Goal: Information Seeking & Learning: Learn about a topic

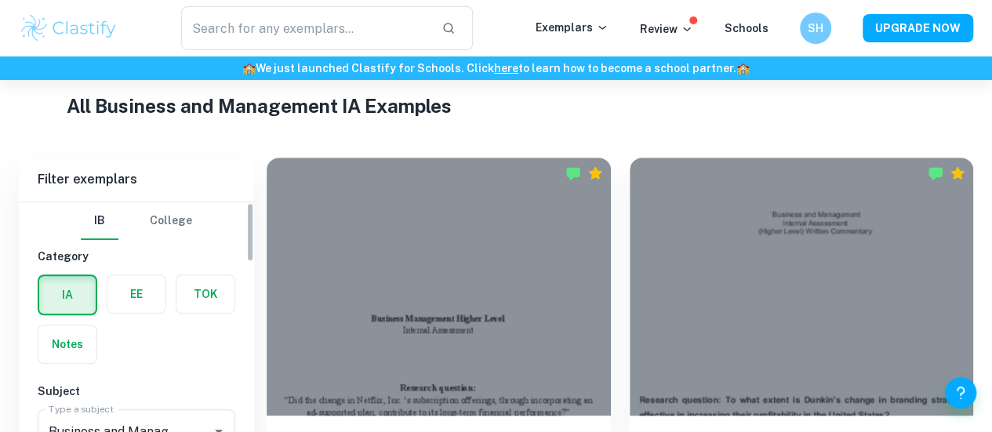
scroll to position [430, 0]
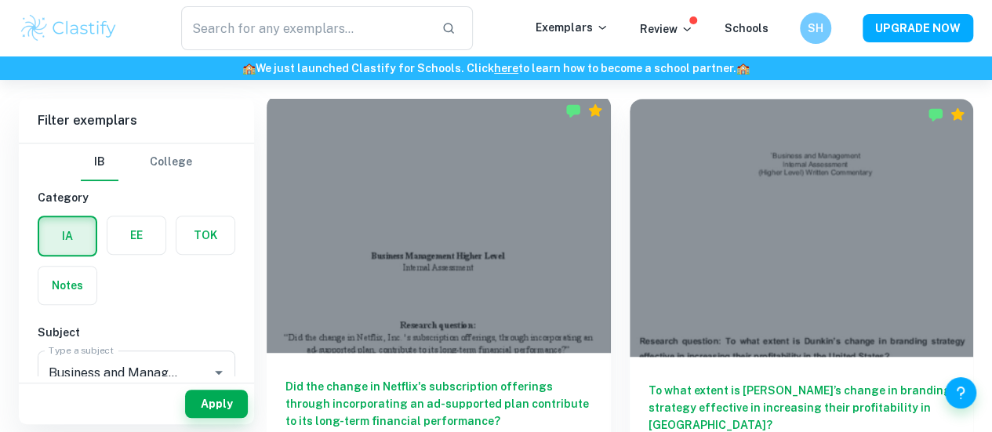
click at [434, 353] on div "Did the change in Netflix's subscription offerings through incorporating an ad-…" at bounding box center [439, 423] width 344 height 141
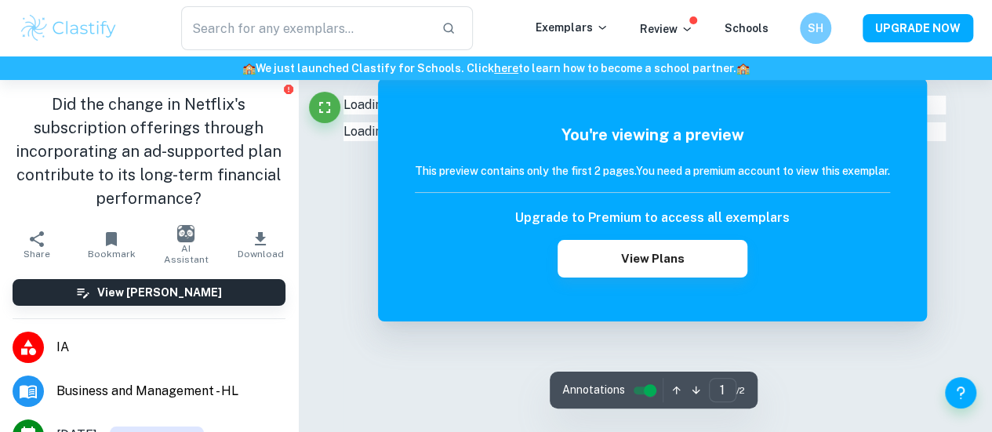
scroll to position [77, 0]
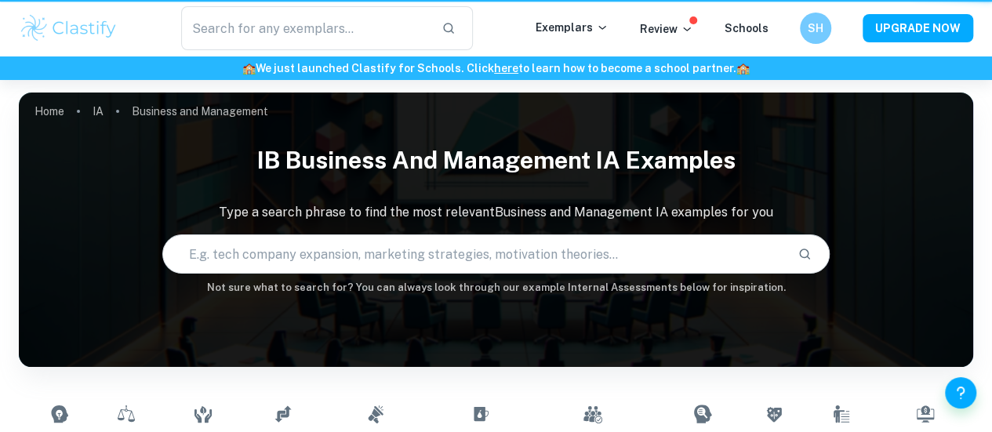
scroll to position [430, 0]
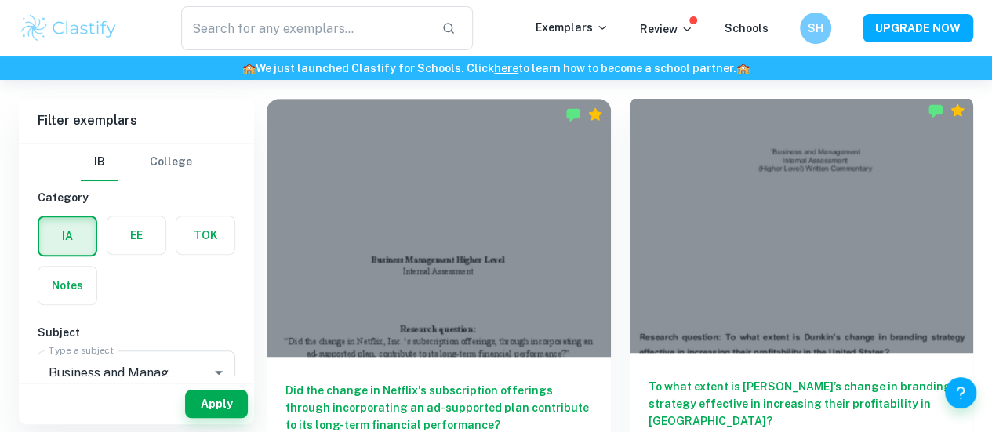
click at [630, 241] on div at bounding box center [802, 224] width 344 height 258
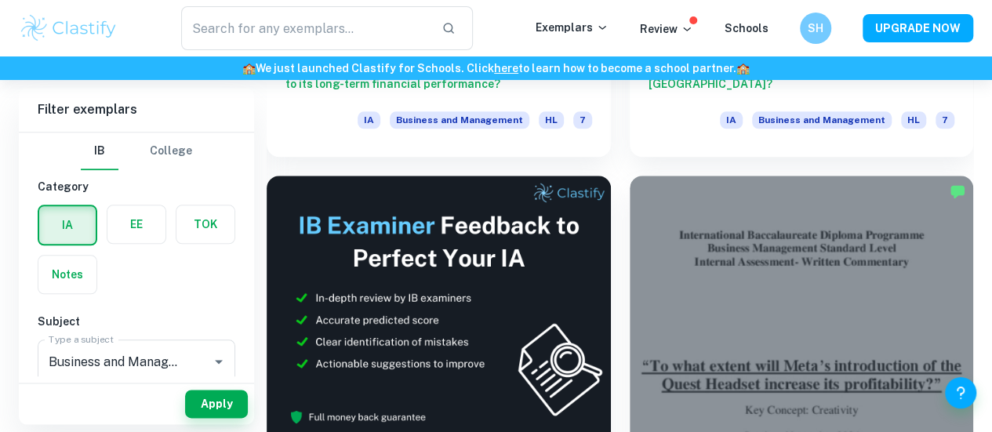
scroll to position [774, 0]
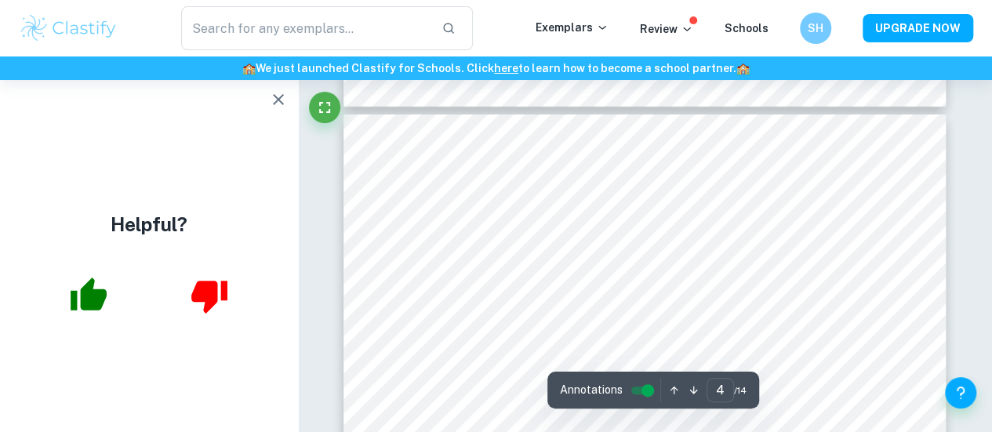
scroll to position [2749, 0]
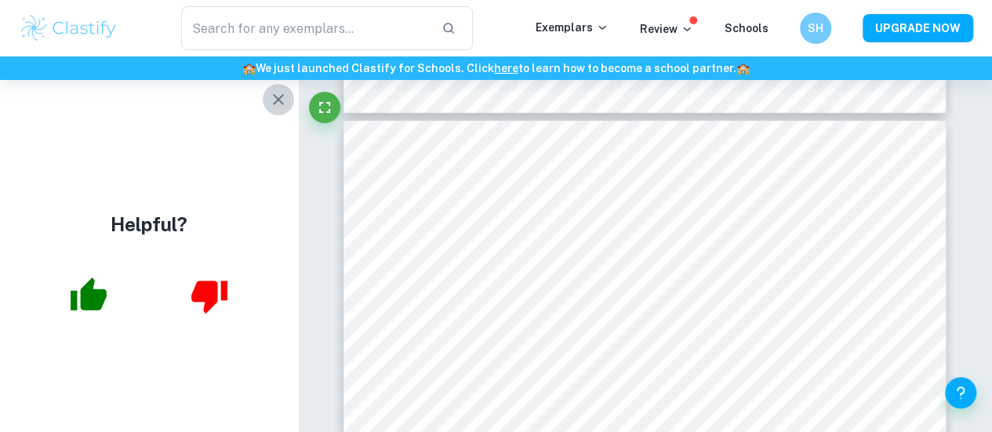
click at [279, 111] on button "button" at bounding box center [278, 99] width 31 height 31
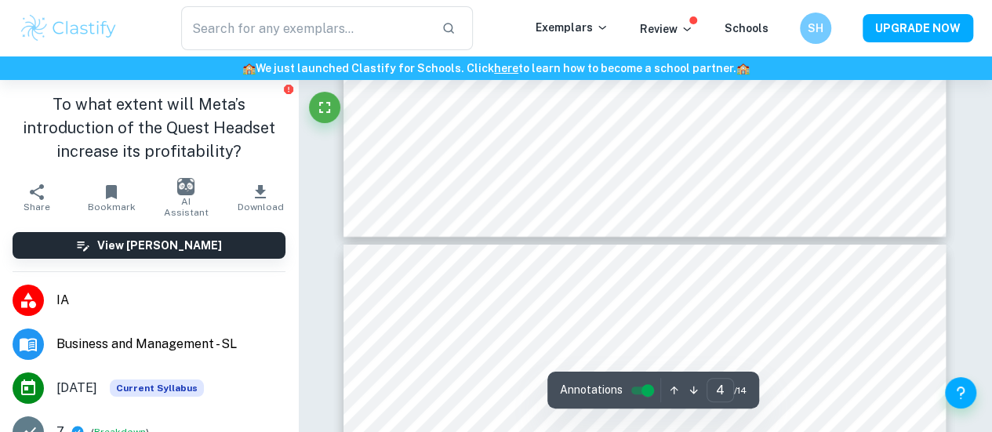
type input "3"
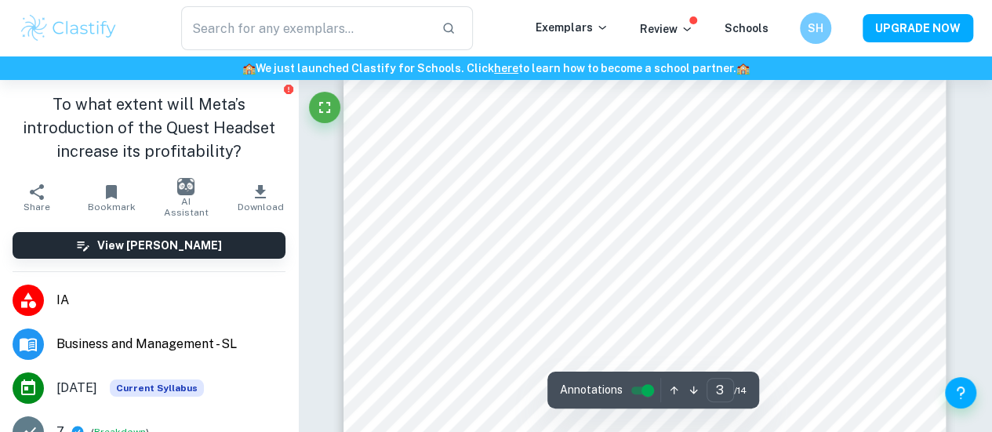
scroll to position [1938, 0]
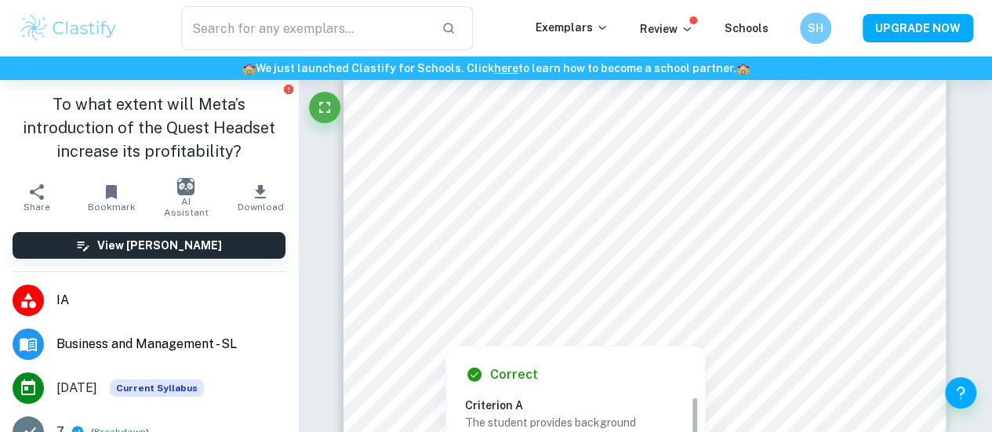
drag, startPoint x: 416, startPoint y: 196, endPoint x: 474, endPoint y: 193, distance: 57.3
click at [426, 195] on div at bounding box center [644, 202] width 456 height 30
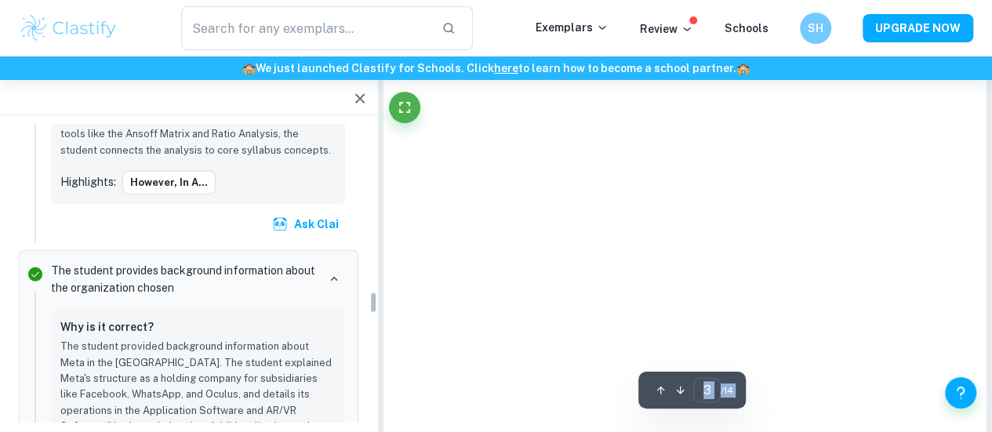
type input "3"
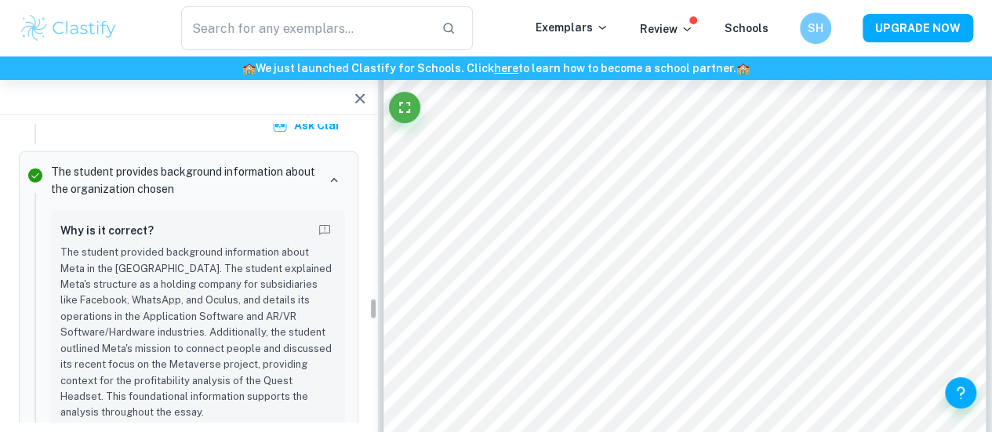
scroll to position [2327, 0]
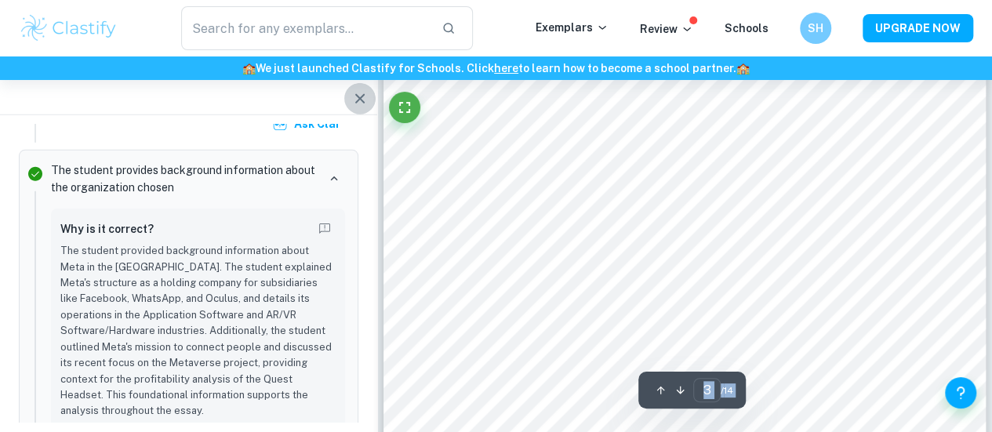
click at [364, 102] on icon "button" at bounding box center [359, 98] width 9 height 9
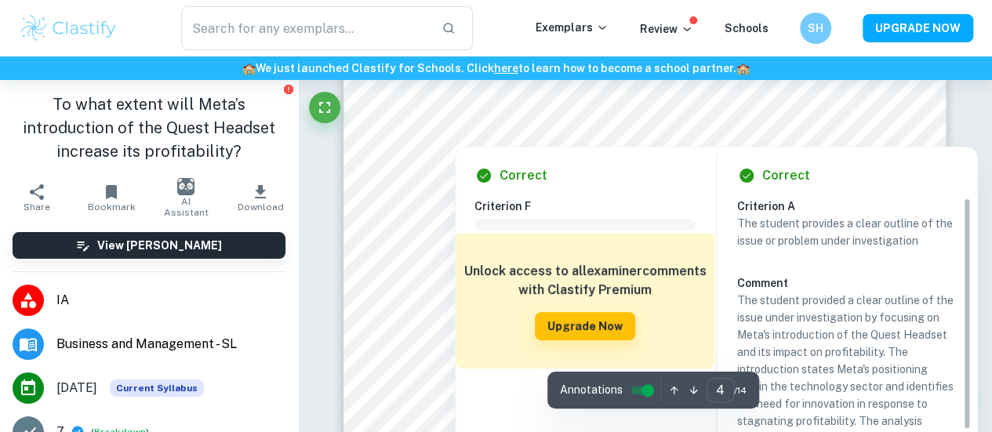
scroll to position [3005, 0]
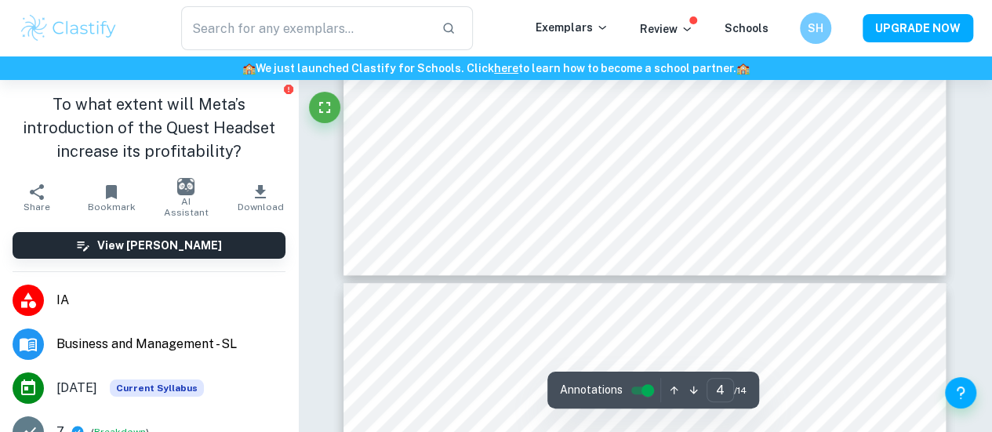
type input "5"
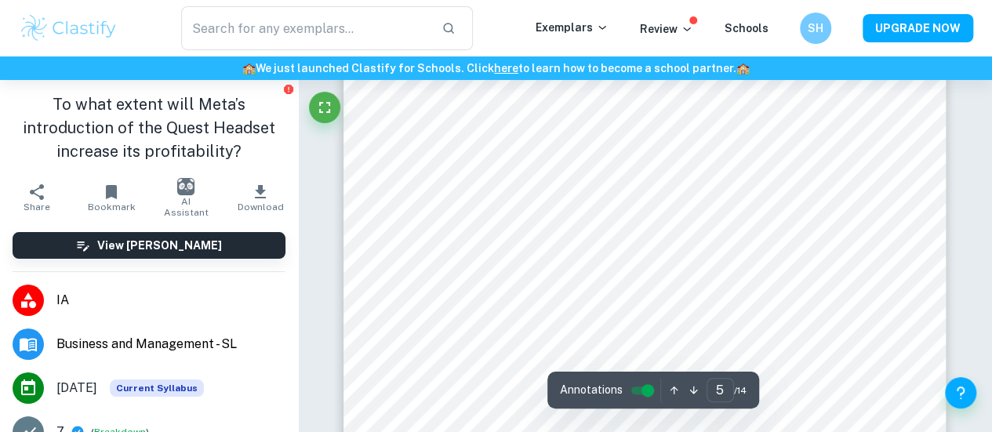
scroll to position [3649, 0]
